Goal: Transaction & Acquisition: Download file/media

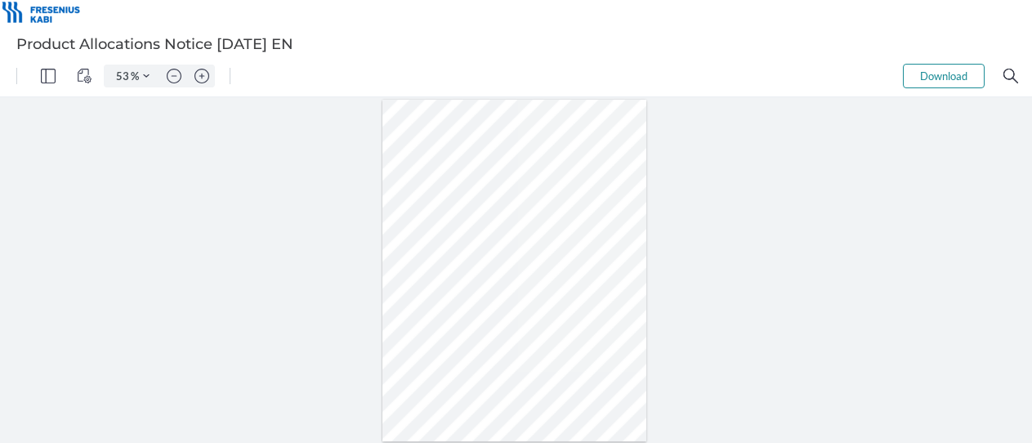
type input "99"
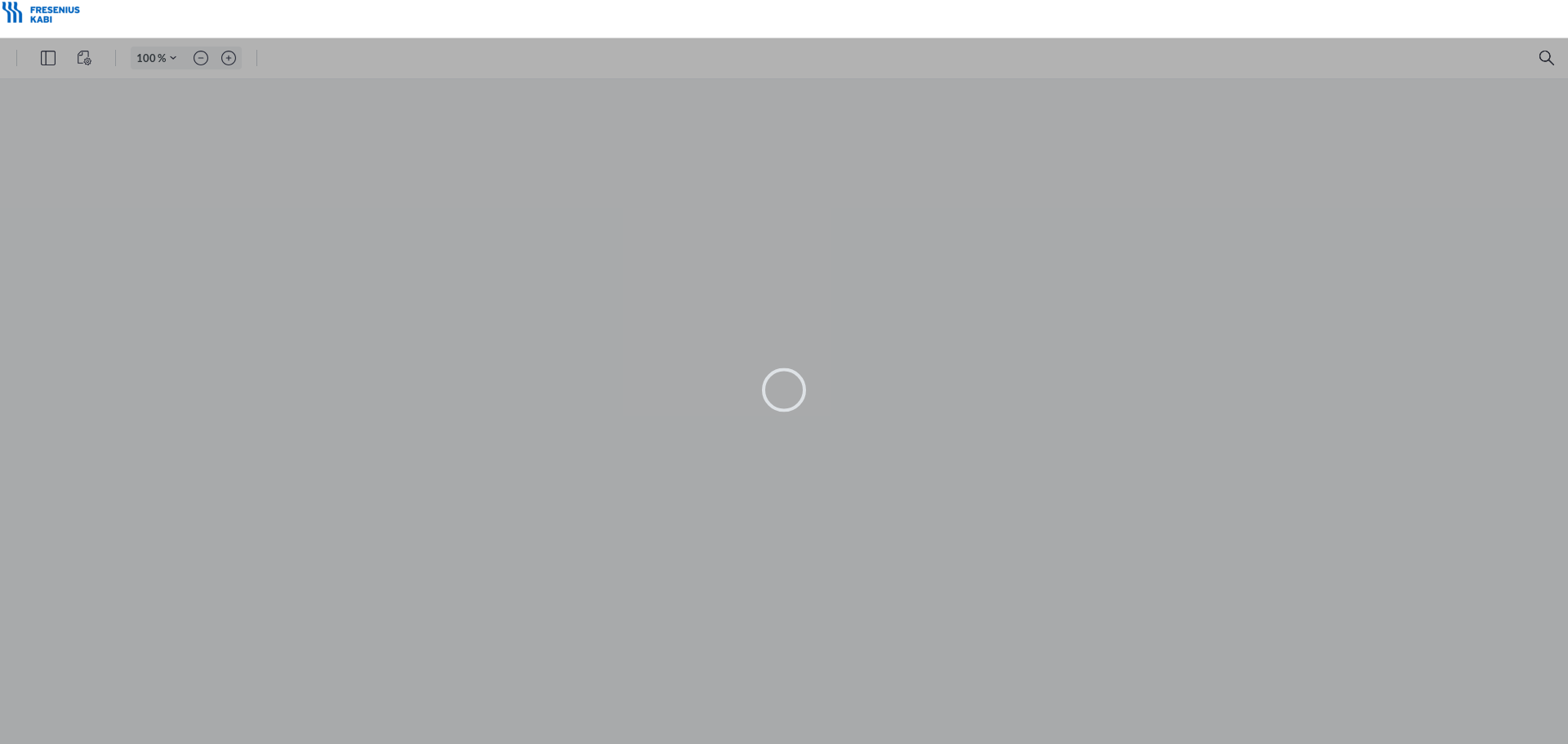
click at [776, 294] on div at bounding box center [784, 391] width 1568 height 707
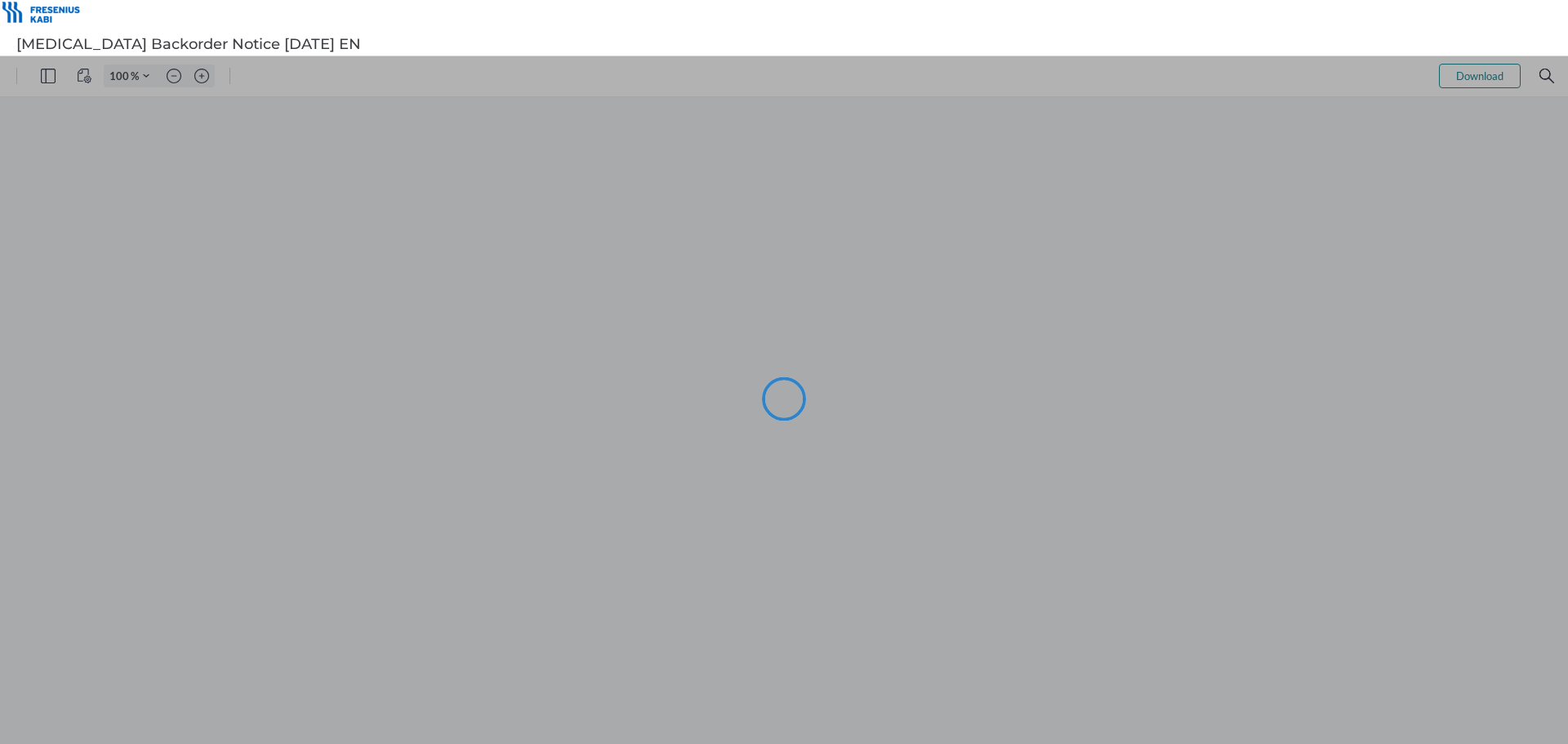
type input "99"
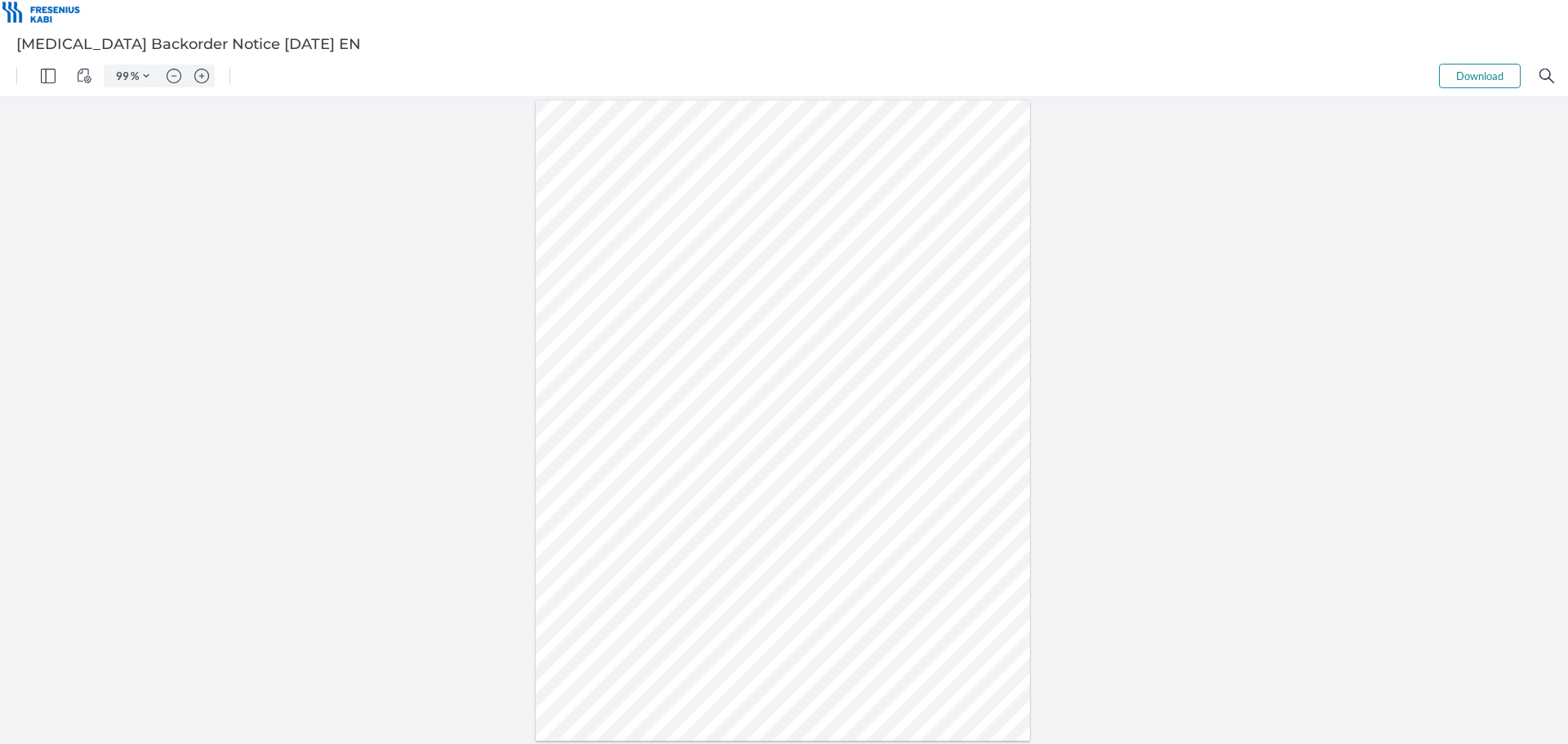
drag, startPoint x: 658, startPoint y: 425, endPoint x: 631, endPoint y: 425, distance: 27.0
click at [631, 425] on div at bounding box center [783, 420] width 495 height 641
click at [1492, 62] on div "99 % Download .cls-1{fill:#abb0c4;} icon - tools - more" at bounding box center [784, 76] width 1568 height 41
click at [1492, 74] on button "Download" at bounding box center [1480, 76] width 82 height 25
